Goal: Obtain resource: Download file/media

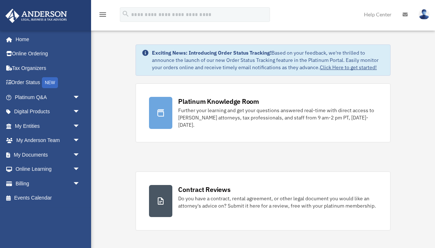
click at [75, 150] on span "arrow_drop_down" at bounding box center [80, 155] width 15 height 15
click at [31, 170] on link "Box" at bounding box center [50, 169] width 81 height 15
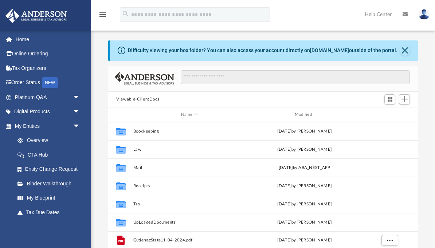
scroll to position [166, 310]
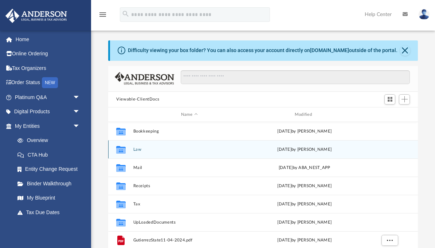
click at [139, 151] on button "Law" at bounding box center [189, 149] width 112 height 5
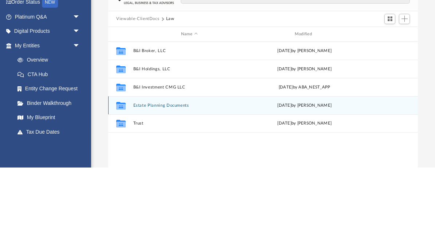
click at [169, 184] on button "Estate Planning Documents" at bounding box center [189, 186] width 112 height 5
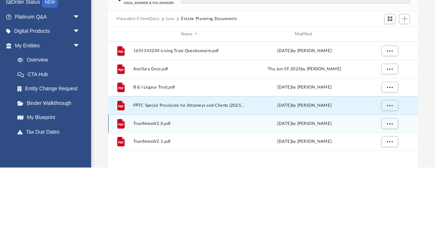
click at [123, 204] on icon "grid" at bounding box center [121, 205] width 5 height 2
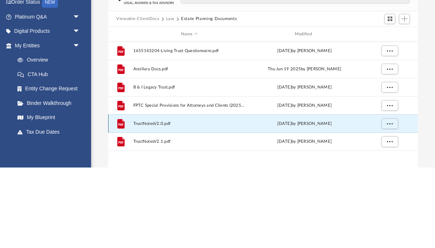
click at [154, 202] on span "TrustNotesV2.0.pdf" at bounding box center [189, 204] width 112 height 5
click at [124, 200] on icon "grid" at bounding box center [120, 204] width 7 height 9
click at [161, 202] on span "TrustNotesV2.0.pdf" at bounding box center [189, 204] width 112 height 5
click at [394, 199] on button "More options" at bounding box center [390, 204] width 17 height 11
click at [386, 135] on li "Preview" at bounding box center [383, 139] width 21 height 8
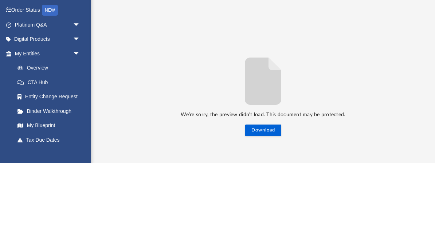
click at [268, 210] on button "Download" at bounding box center [263, 216] width 36 height 12
click at [270, 210] on button "Download" at bounding box center [263, 216] width 36 height 12
click at [116, 169] on button "Preview" at bounding box center [116, 179] width 16 height 20
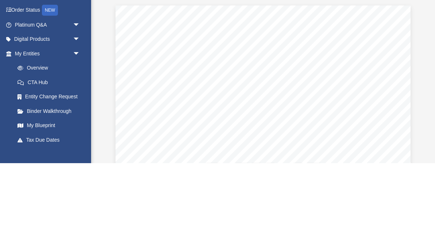
scroll to position [0, 0]
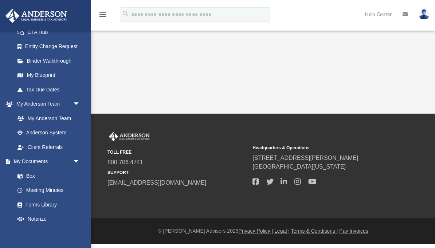
scroll to position [126, 0]
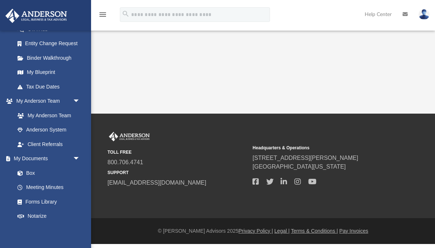
click at [31, 174] on link "Box" at bounding box center [47, 173] width 74 height 15
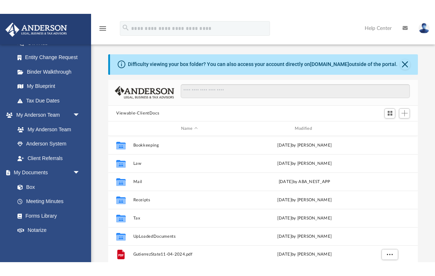
scroll to position [0, 0]
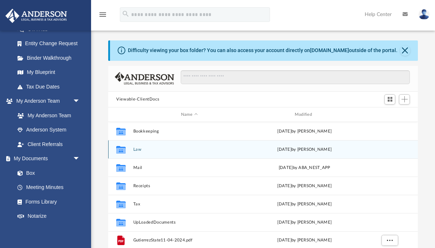
click at [127, 151] on icon "Collaborated Folder" at bounding box center [121, 150] width 12 height 12
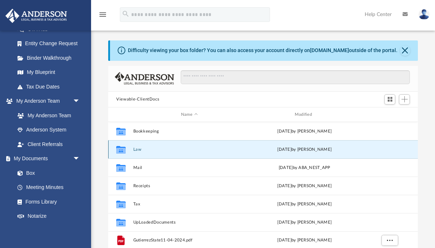
click at [128, 150] on div "Collaborated Folder" at bounding box center [121, 150] width 18 height 12
click at [124, 152] on icon "grid" at bounding box center [120, 151] width 9 height 6
click at [301, 150] on div "Thu Sep 11 2025 by Amanda Wynalda" at bounding box center [305, 150] width 112 height 7
click at [123, 150] on icon "grid" at bounding box center [120, 150] width 9 height 8
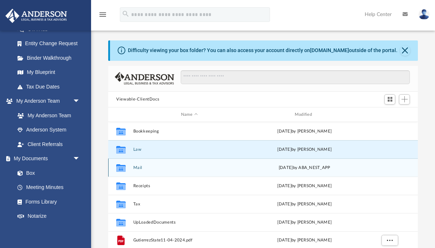
click at [126, 168] on icon "grid" at bounding box center [120, 169] width 9 height 6
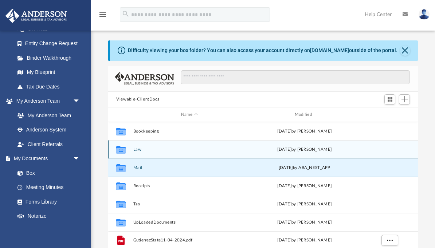
click at [136, 157] on div "Collaborated Folder Law Thu Sep 11 2025 by Amanda Wynalda" at bounding box center [263, 149] width 310 height 18
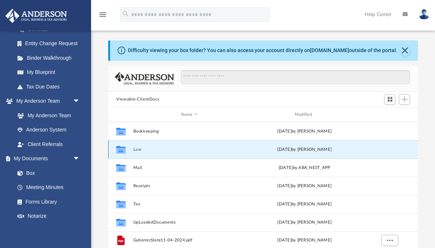
click at [127, 155] on icon "Collaborated Folder" at bounding box center [121, 150] width 12 height 12
click at [289, 149] on div "Thu Sep 11 2025 by Amanda Wynalda" at bounding box center [305, 150] width 112 height 7
click at [292, 150] on div "Thu Sep 11 2025 by Amanda Wynalda" at bounding box center [305, 150] width 112 height 7
click at [297, 152] on div "Thu Sep 11 2025 by Amanda Wynalda" at bounding box center [305, 150] width 112 height 7
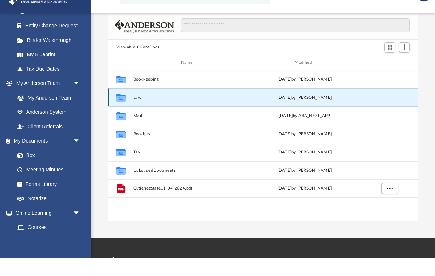
scroll to position [35, 0]
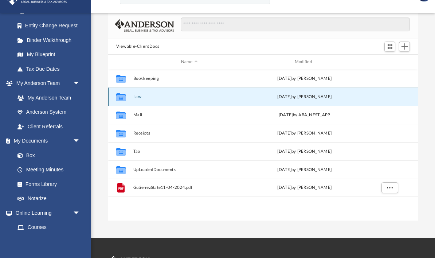
click at [154, 112] on button "Law" at bounding box center [189, 114] width 112 height 5
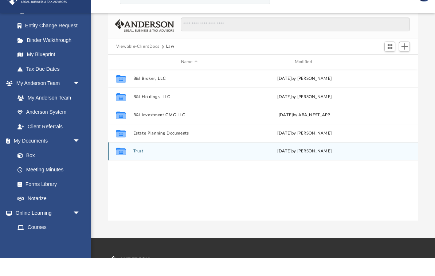
click at [125, 167] on icon "grid" at bounding box center [120, 170] width 9 height 6
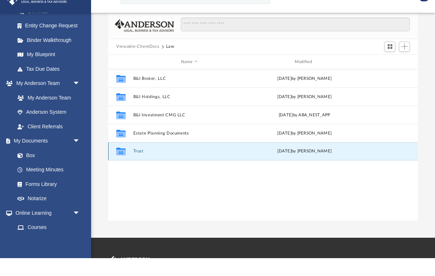
click at [140, 167] on button "Trust" at bounding box center [189, 169] width 112 height 5
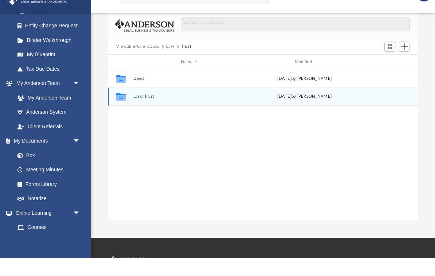
click at [154, 112] on button "Land Trust" at bounding box center [189, 114] width 112 height 5
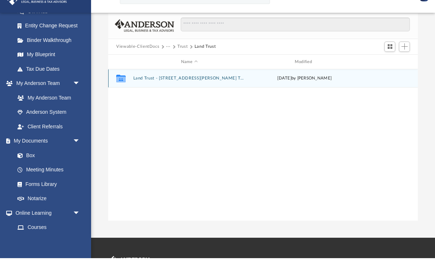
click at [154, 94] on button "Land Trust - 2873 Holbrook Rd Trust" at bounding box center [189, 96] width 112 height 5
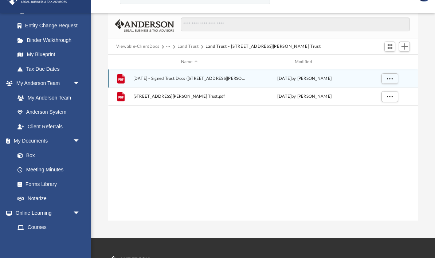
click at [392, 91] on button "More options" at bounding box center [390, 96] width 17 height 11
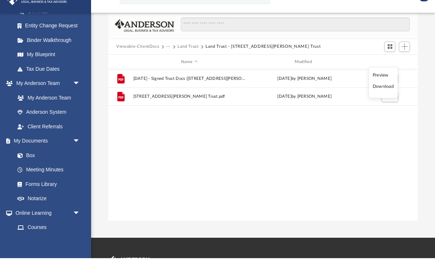
click at [384, 89] on li "Preview" at bounding box center [383, 93] width 21 height 8
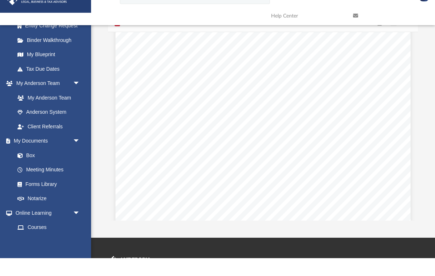
scroll to position [7233, 0]
click at [359, 19] on link at bounding box center [389, 33] width 82 height 29
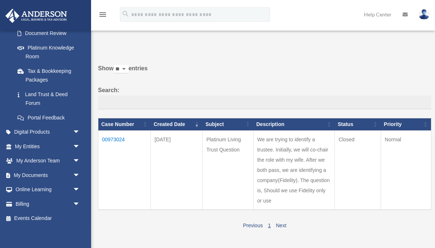
scroll to position [135, 0]
click at [39, 174] on link "My Documents arrow_drop_down" at bounding box center [48, 176] width 86 height 15
